Goal: Task Accomplishment & Management: Complete application form

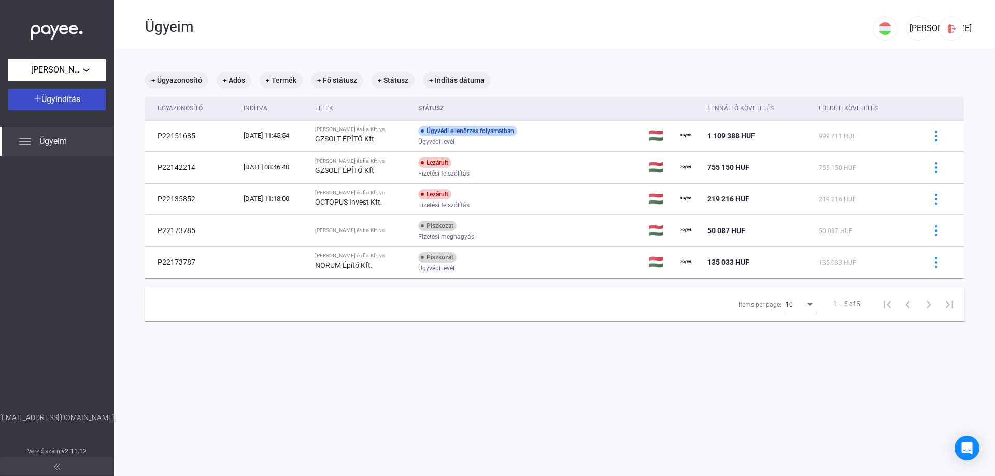
click at [66, 98] on span "Ügyindítás" at bounding box center [60, 99] width 39 height 10
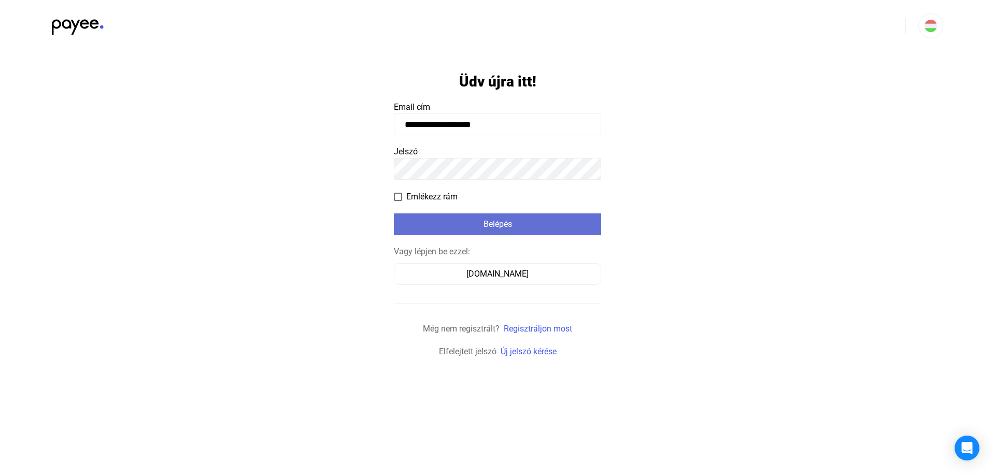
click at [502, 226] on div "Belépés" at bounding box center [497, 224] width 201 height 12
